Goal: Transaction & Acquisition: Purchase product/service

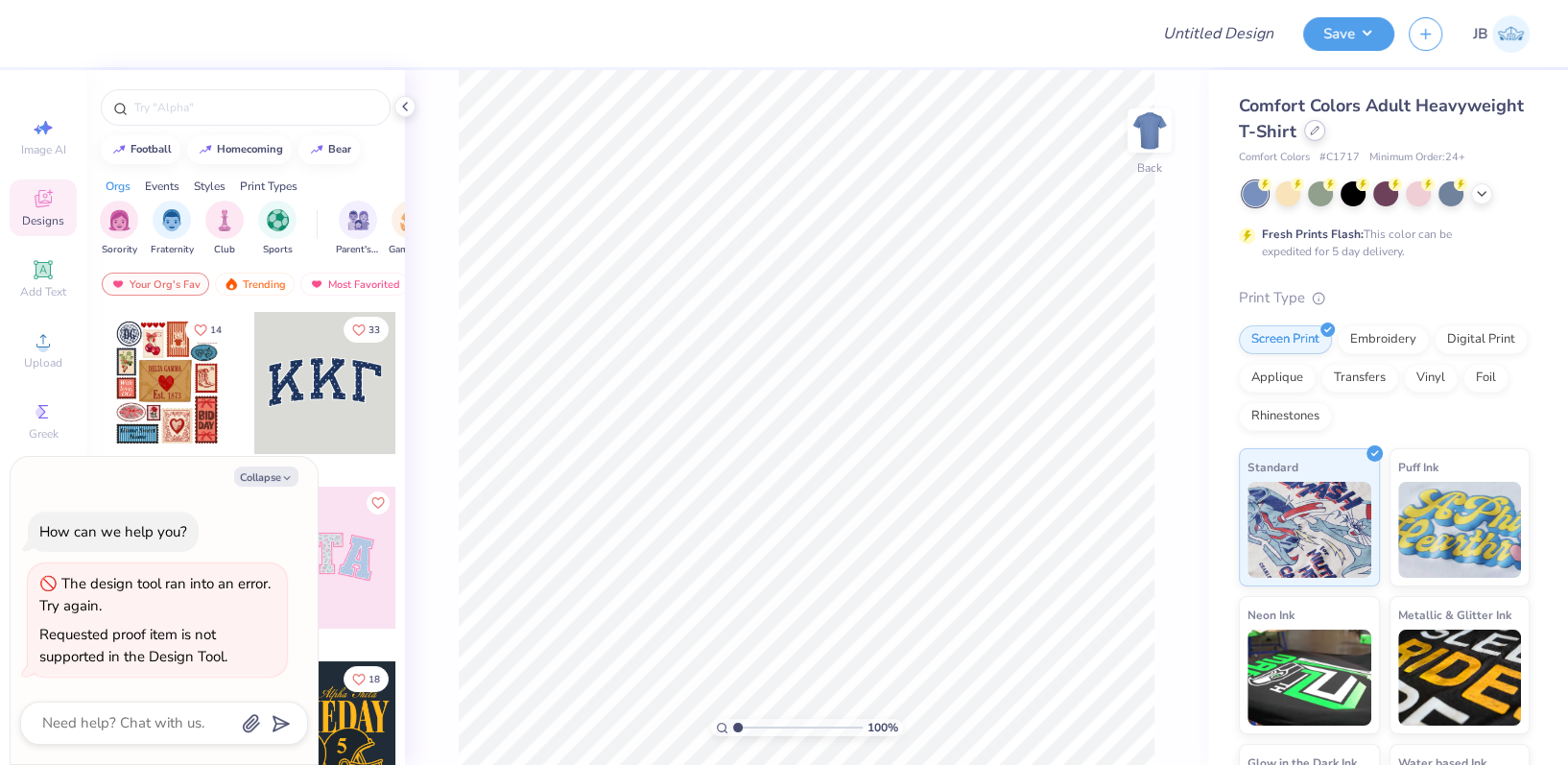
click at [1320, 134] on icon at bounding box center [1315, 130] width 10 height 10
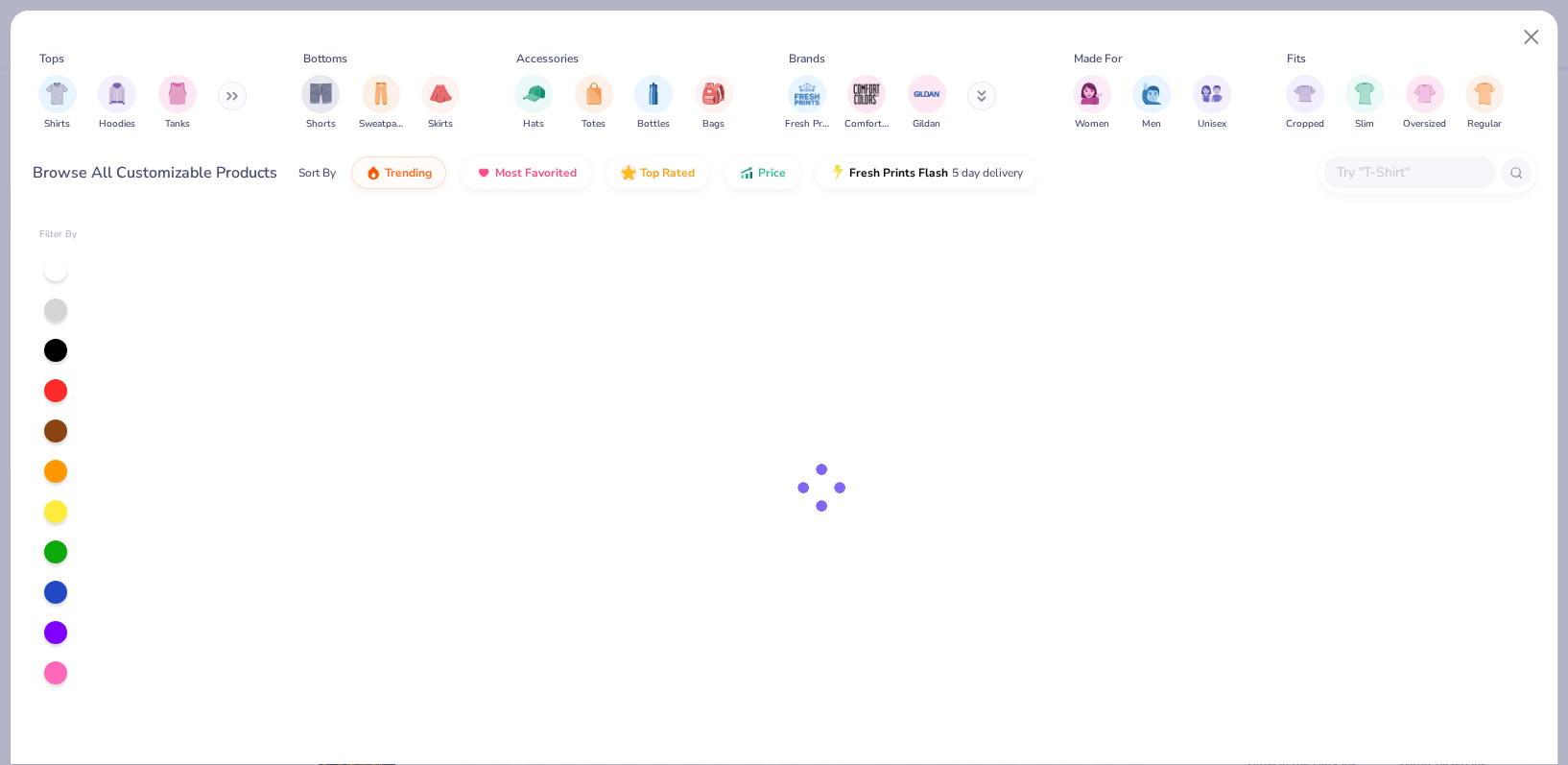
type textarea "x"
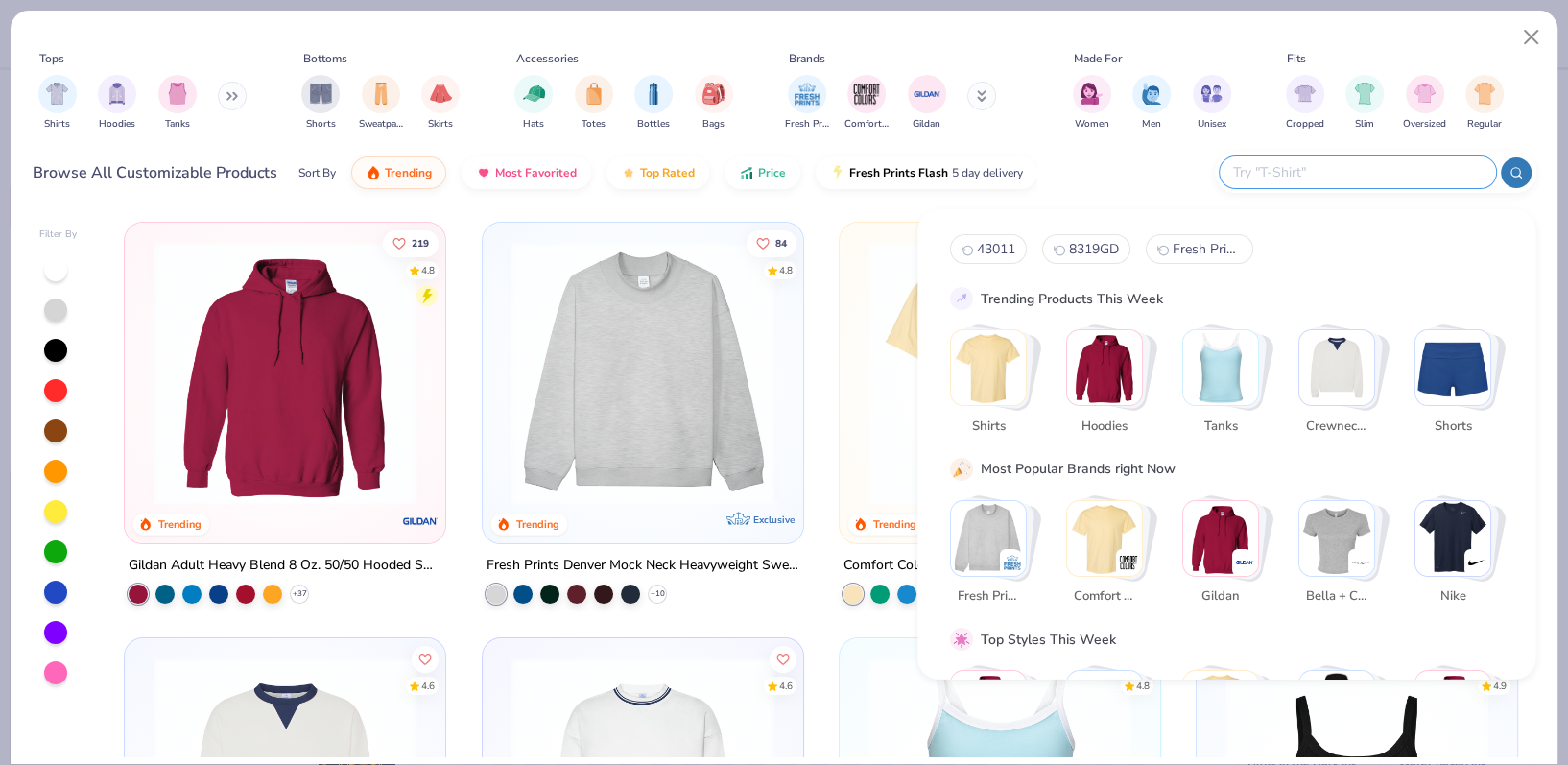
click at [1389, 177] on input "text" at bounding box center [1357, 172] width 252 height 22
paste input "Comfort Colors 6030CC"
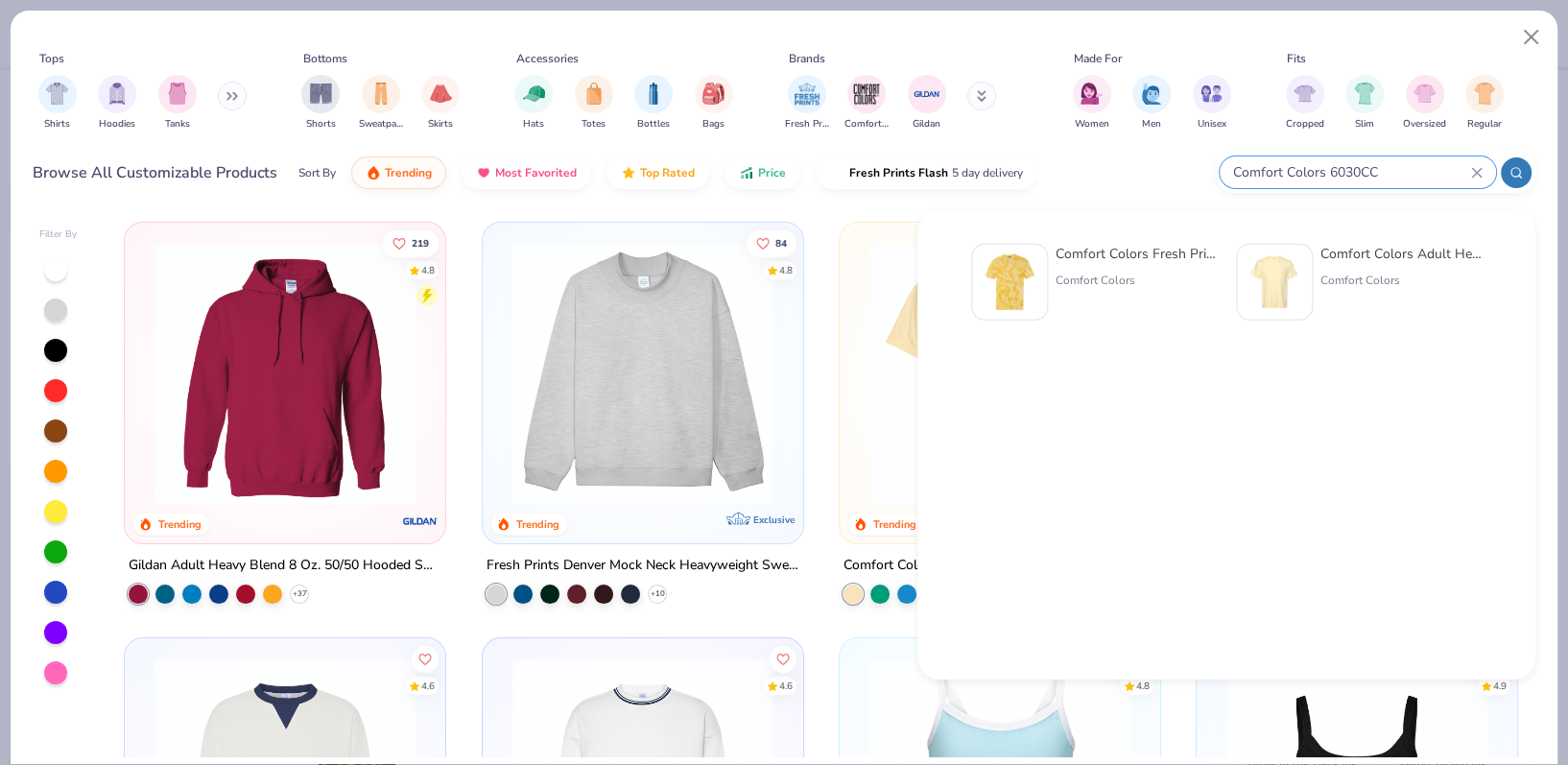
type input "Comfort Colors 6030CC"
click at [1287, 276] on img at bounding box center [1275, 282] width 59 height 59
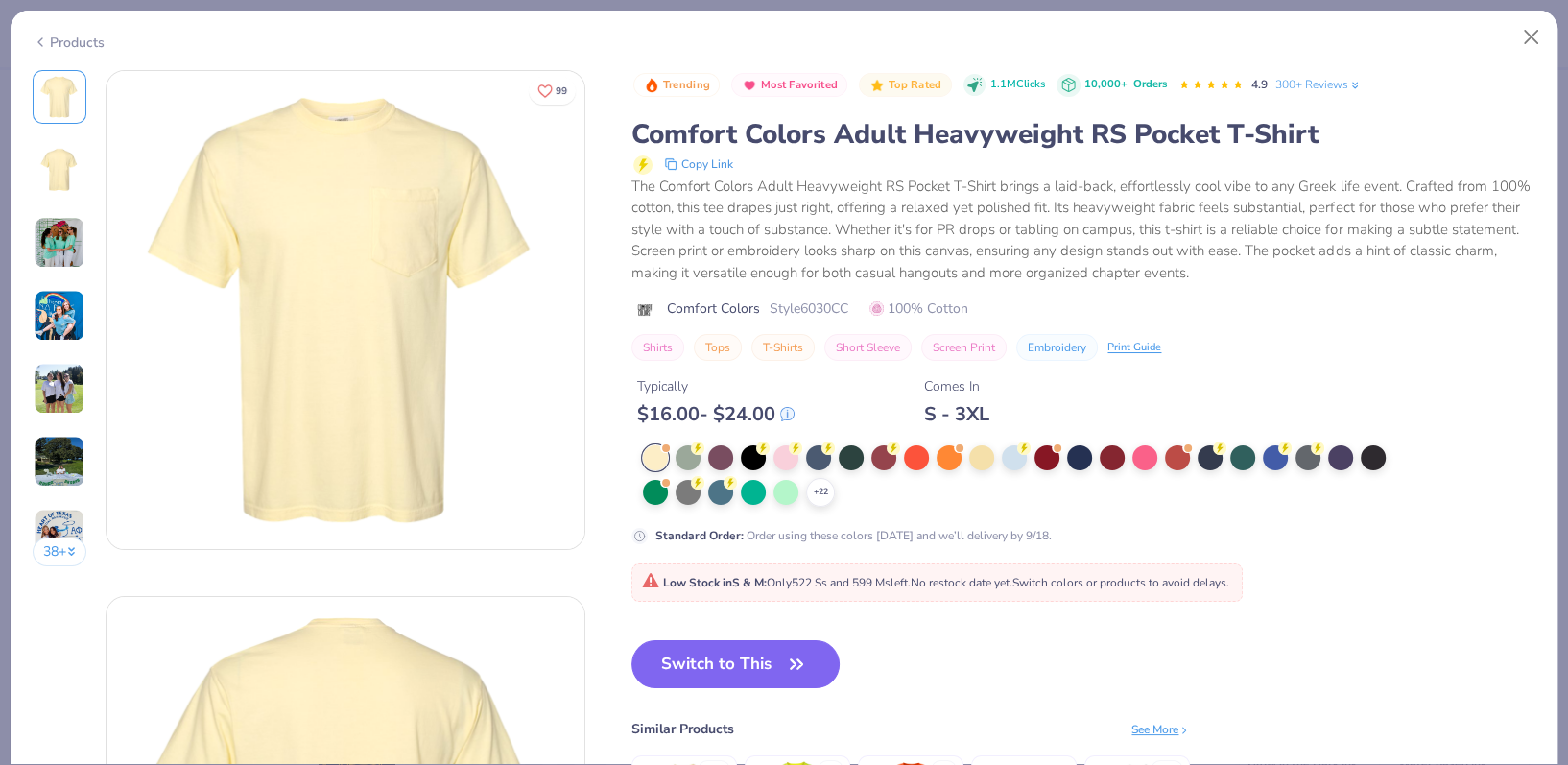
click at [655, 449] on div at bounding box center [655, 457] width 25 height 25
click at [985, 459] on div at bounding box center [981, 455] width 25 height 25
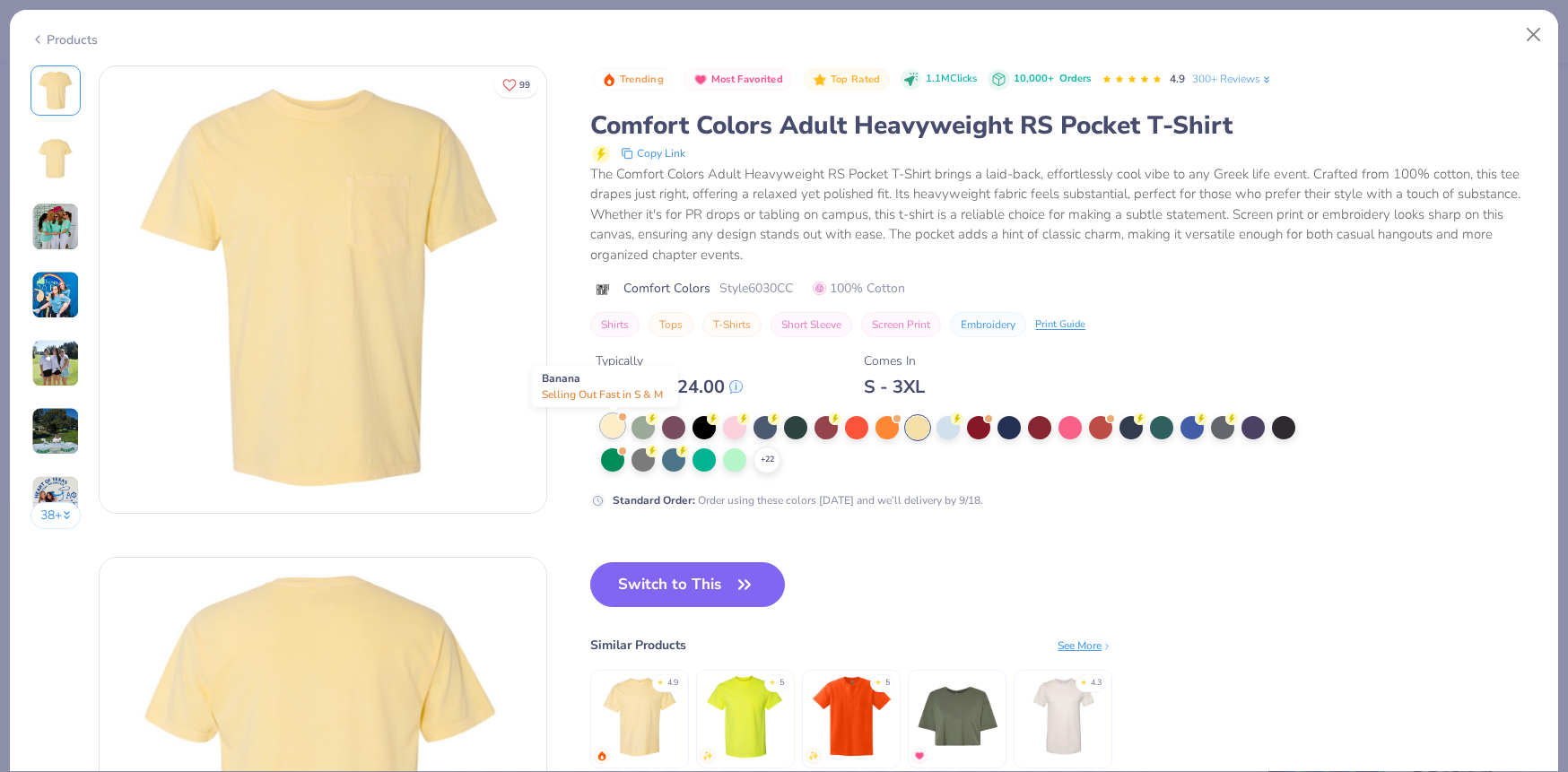
click at [618, 428] on div at bounding box center [612, 425] width 23 height 23
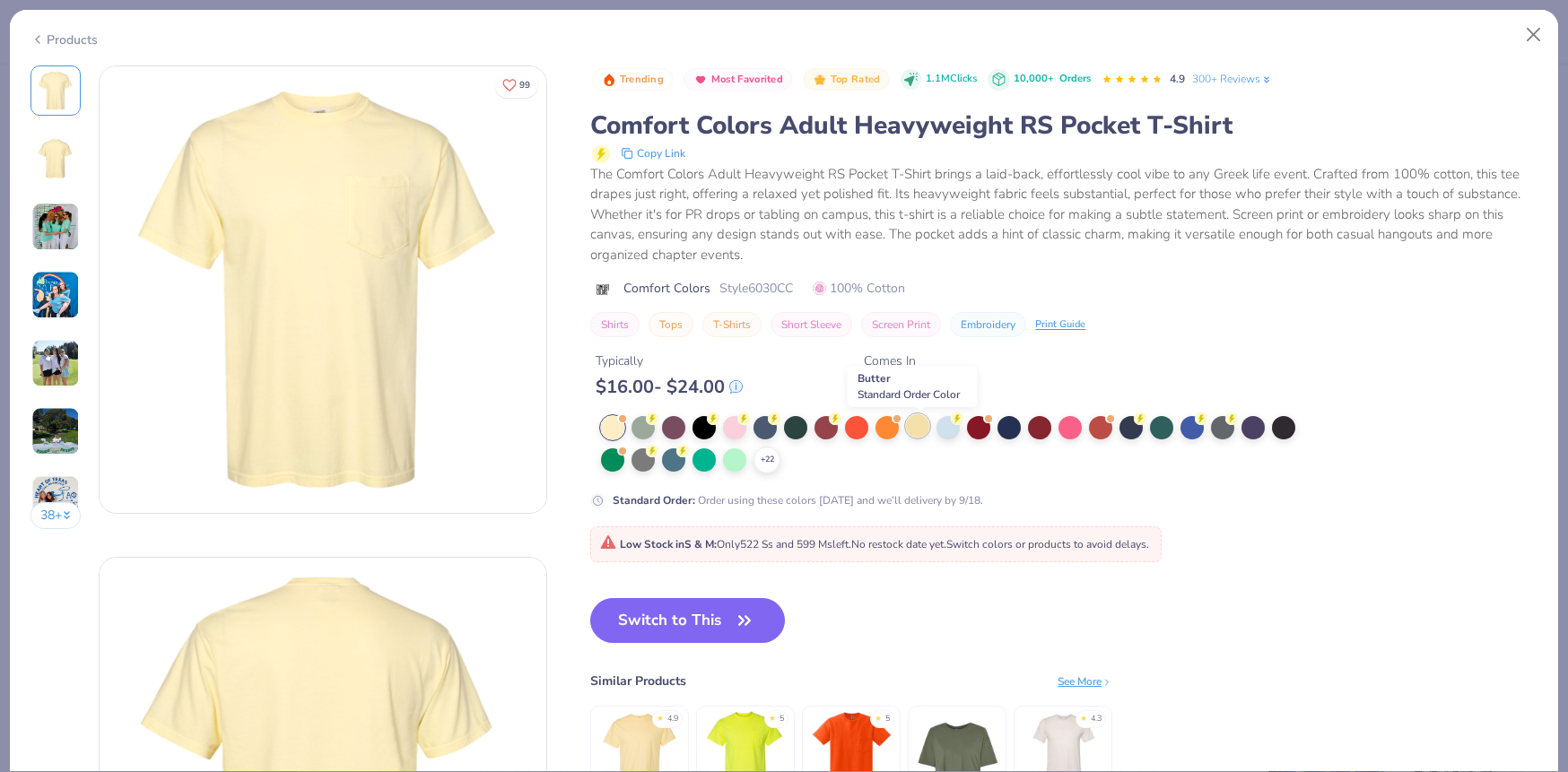
click at [918, 431] on div at bounding box center [917, 425] width 23 height 23
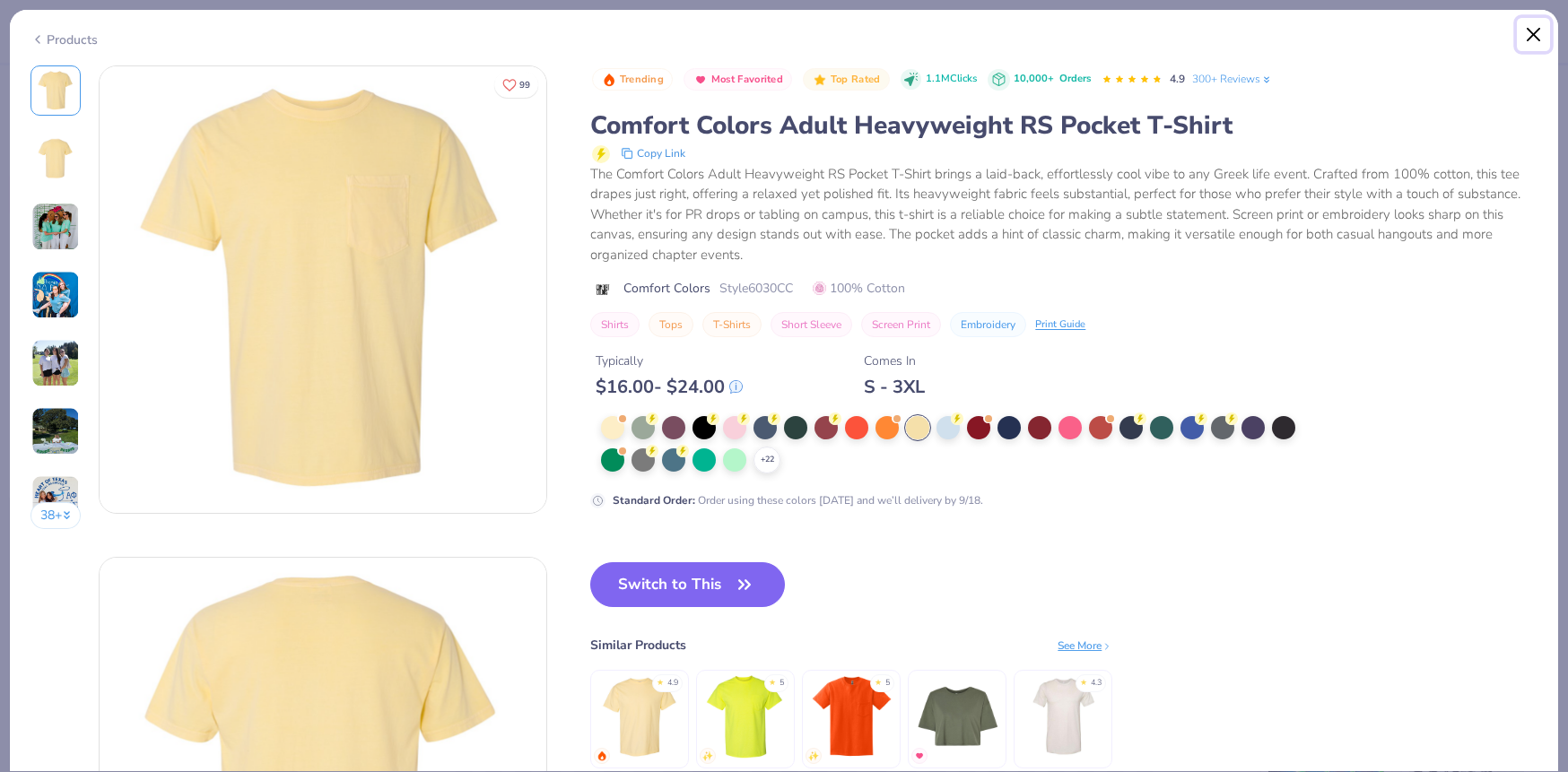
click at [1465, 30] on button "Close" at bounding box center [1534, 34] width 34 height 34
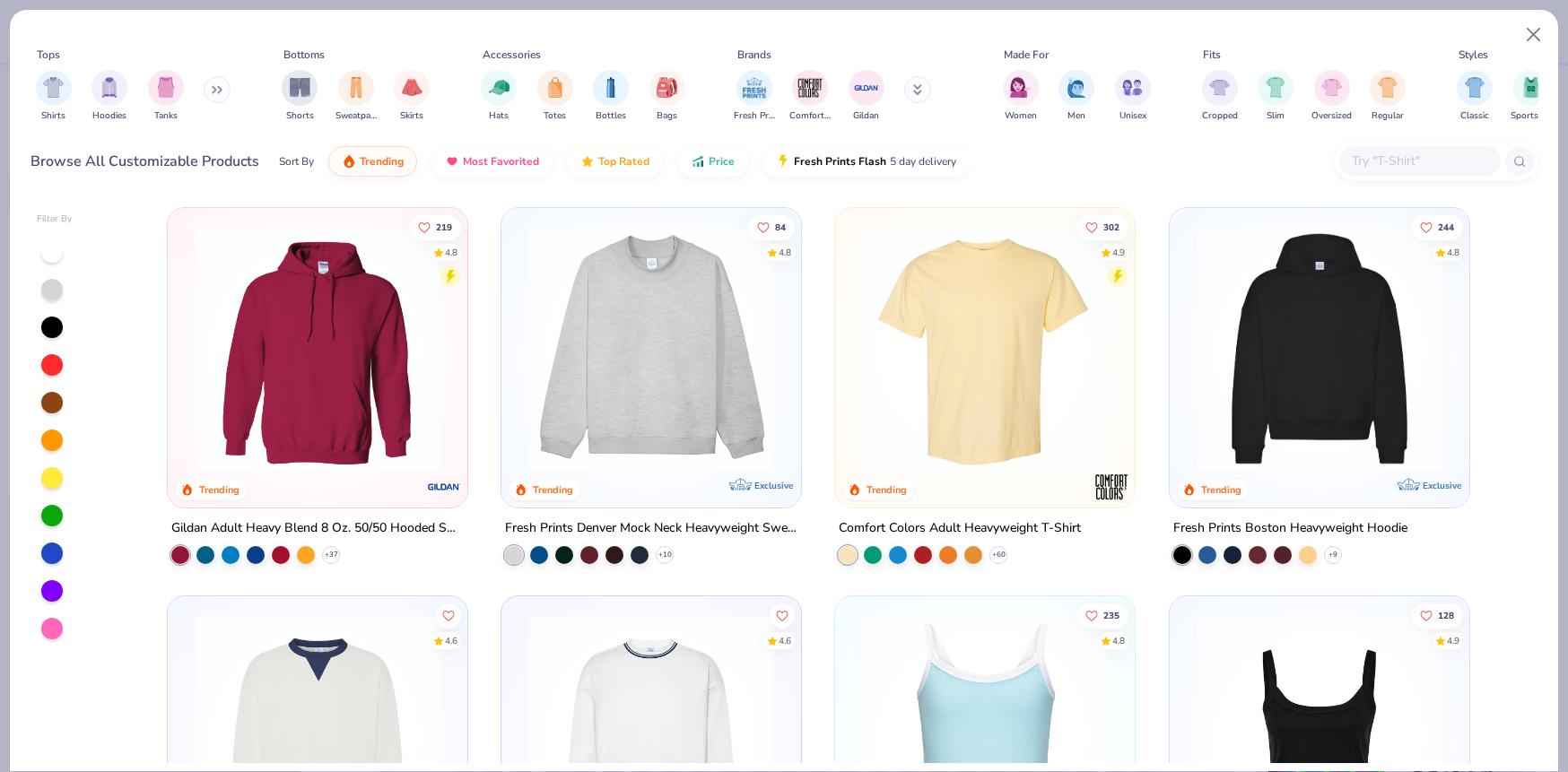
click at [962, 400] on img at bounding box center [985, 349] width 264 height 245
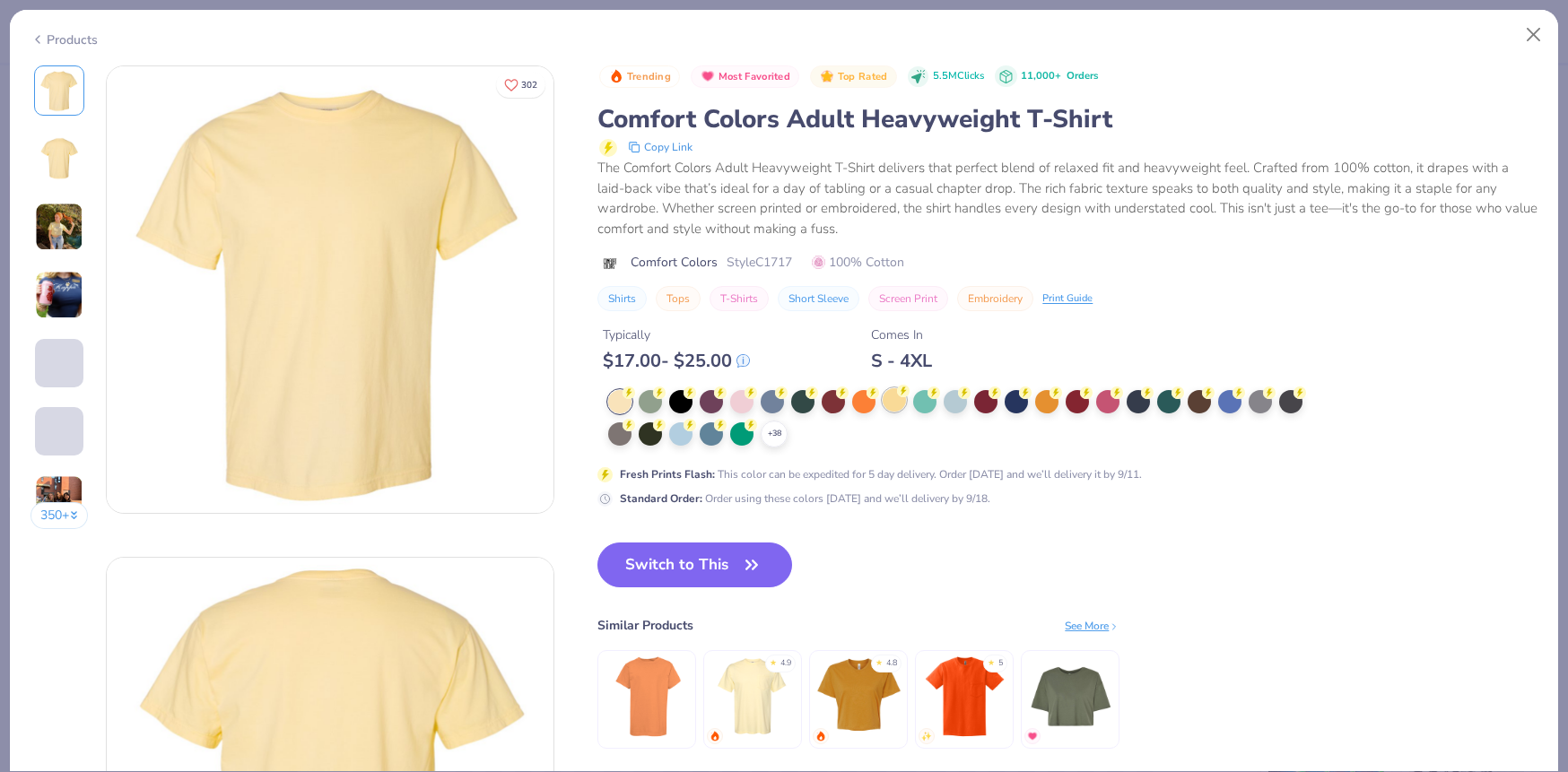
click at [899, 401] on div at bounding box center [894, 399] width 23 height 23
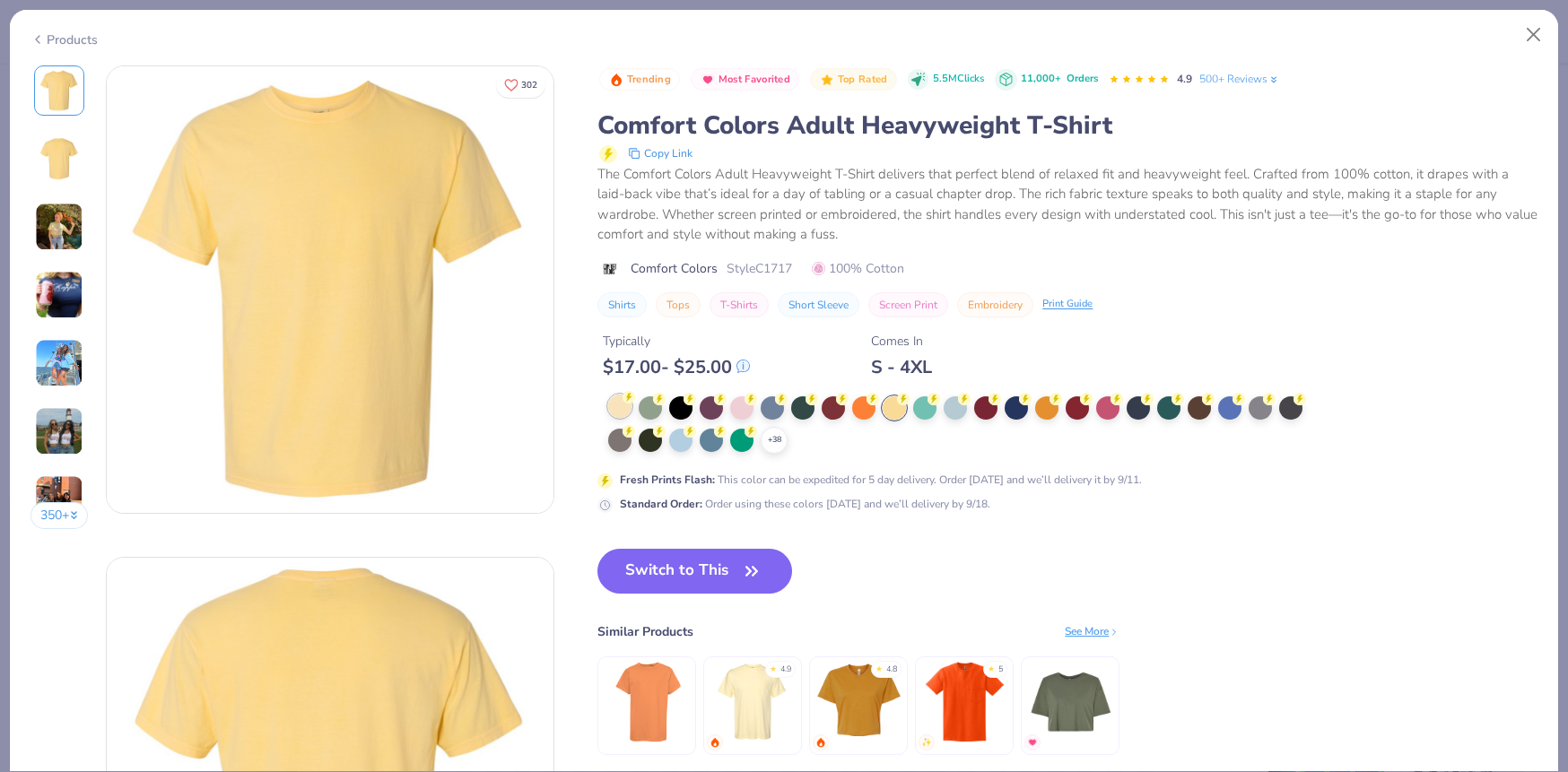
click at [625, 412] on div at bounding box center [619, 406] width 23 height 23
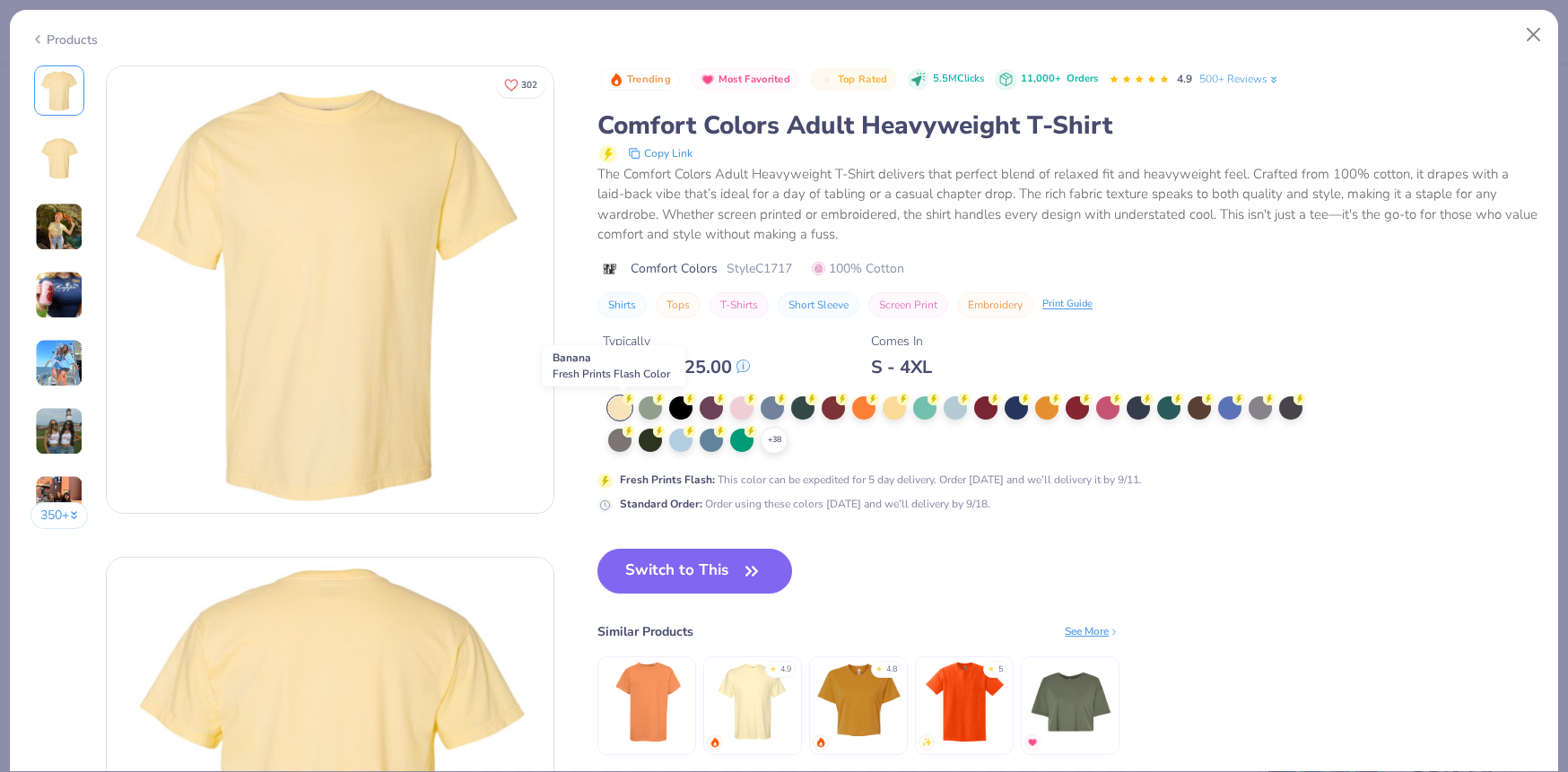
type textarea "x"
